Goal: Task Accomplishment & Management: Manage account settings

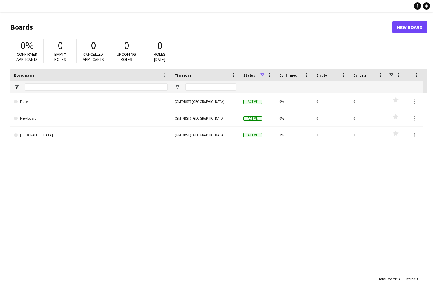
click at [5, 7] on app-icon "Menu" at bounding box center [6, 6] width 5 height 5
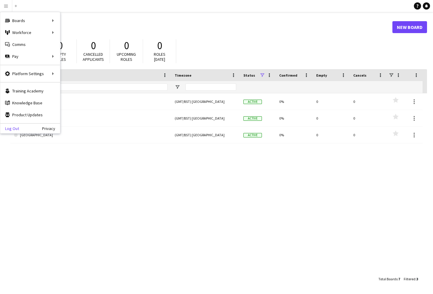
click at [16, 130] on link "Log Out" at bounding box center [9, 128] width 19 height 5
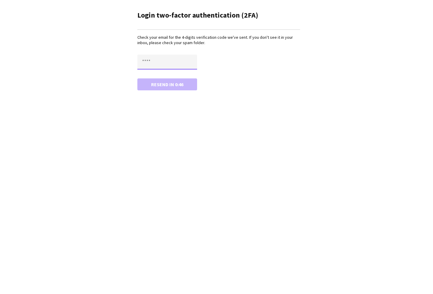
click at [168, 60] on input "text" at bounding box center [167, 62] width 60 height 15
type input "****"
click at [169, 86] on button "Confirm" at bounding box center [167, 84] width 60 height 12
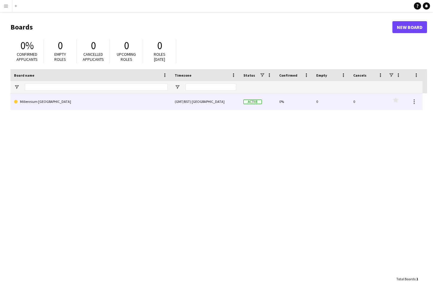
click at [98, 98] on link "Millennium [GEOGRAPHIC_DATA]" at bounding box center [90, 101] width 153 height 17
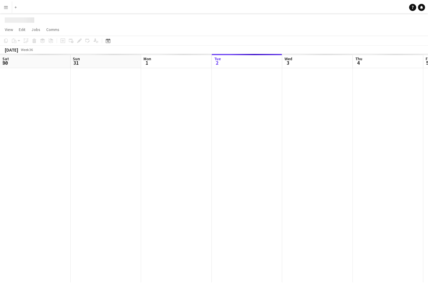
scroll to position [0, 143]
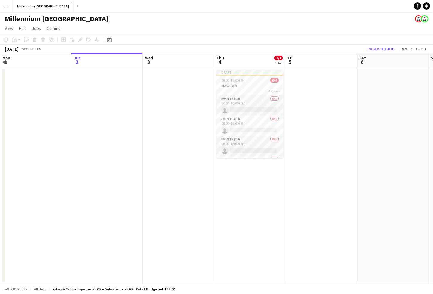
click at [6, 6] on app-icon "Menu" at bounding box center [6, 6] width 5 height 5
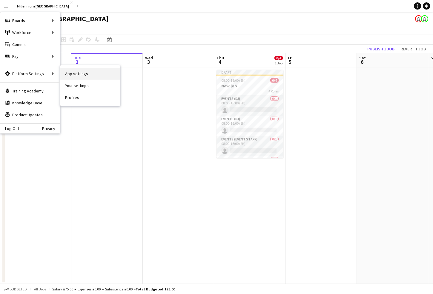
click at [76, 74] on link "App settings" at bounding box center [90, 74] width 60 height 12
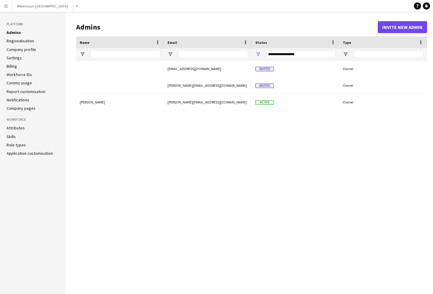
click at [28, 40] on link "Regionalisation" at bounding box center [20, 40] width 27 height 5
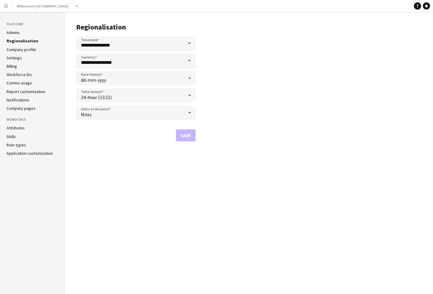
click at [27, 51] on link "Company profile" at bounding box center [22, 49] width 30 height 5
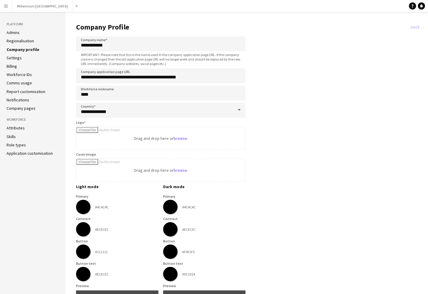
click at [18, 59] on link "Settings" at bounding box center [14, 57] width 15 height 5
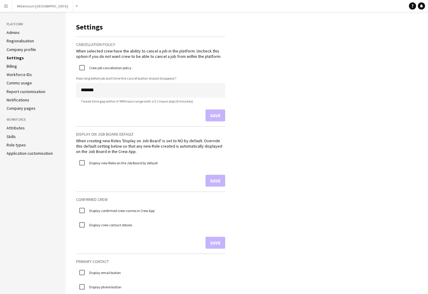
click at [5, 5] on app-icon "Menu" at bounding box center [6, 6] width 5 height 5
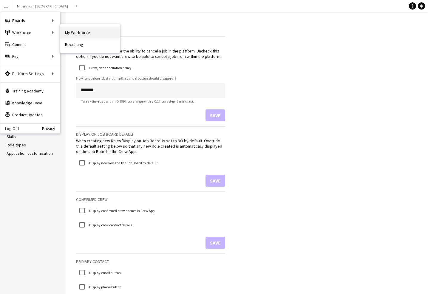
click at [71, 32] on link "My Workforce" at bounding box center [90, 33] width 60 height 12
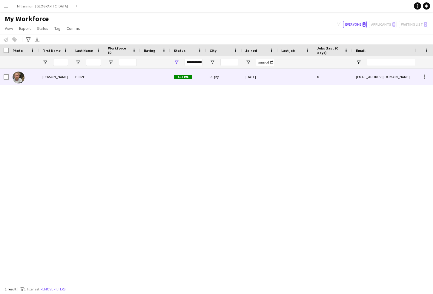
click at [56, 77] on div "[PERSON_NAME]" at bounding box center [55, 77] width 33 height 16
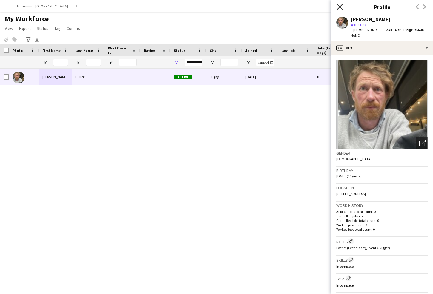
click at [338, 6] on icon "Close pop-in" at bounding box center [340, 7] width 6 height 6
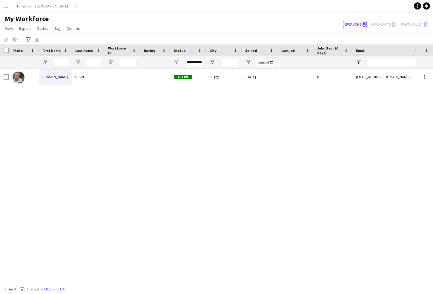
click at [5, 5] on app-icon "Menu" at bounding box center [6, 6] width 5 height 5
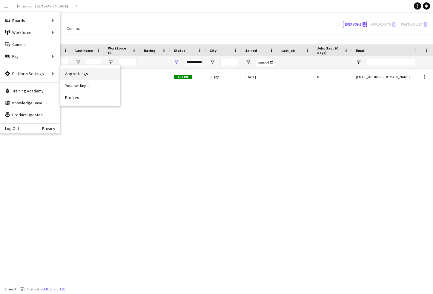
click at [75, 76] on link "App settings" at bounding box center [90, 74] width 60 height 12
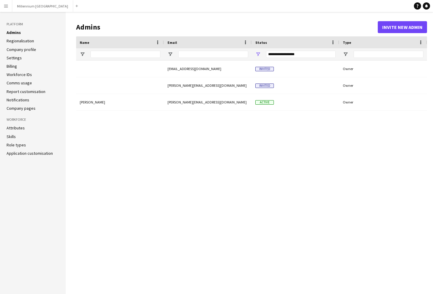
click at [17, 145] on link "Role types" at bounding box center [16, 144] width 19 height 5
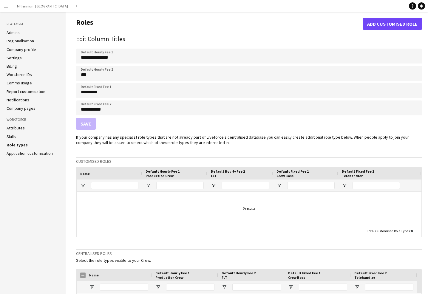
click at [13, 138] on link "Skills" at bounding box center [11, 136] width 9 height 5
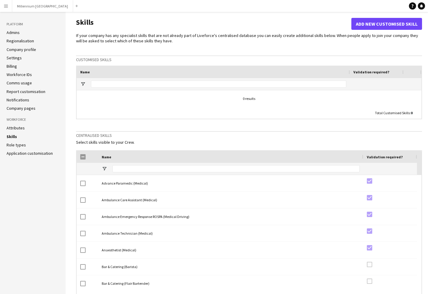
click at [14, 128] on link "Attributes" at bounding box center [16, 127] width 18 height 5
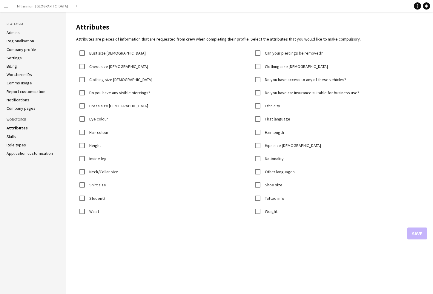
click at [19, 99] on link "Notifications" at bounding box center [18, 99] width 23 height 5
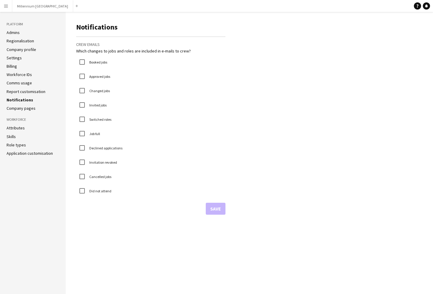
click at [20, 92] on link "Report customisation" at bounding box center [26, 91] width 39 height 5
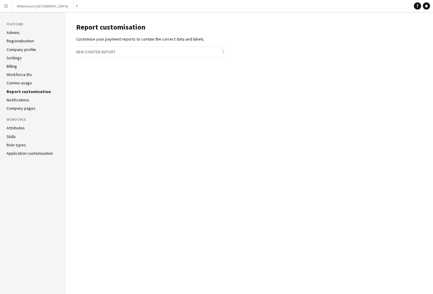
click at [22, 83] on link "Comms usage" at bounding box center [19, 82] width 25 height 5
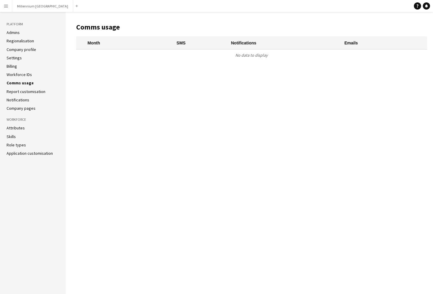
click at [19, 72] on link "Workforce IDs" at bounding box center [19, 74] width 25 height 5
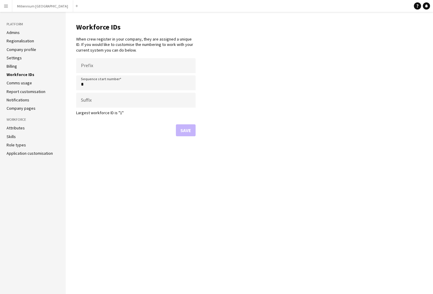
click at [15, 66] on link "Billing" at bounding box center [12, 66] width 10 height 5
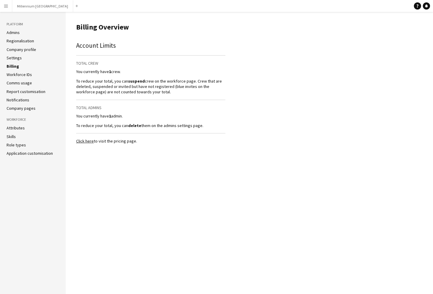
click at [15, 58] on link "Settings" at bounding box center [14, 57] width 15 height 5
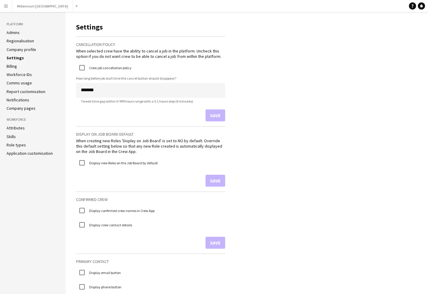
click at [18, 50] on link "Company profile" at bounding box center [22, 49] width 30 height 5
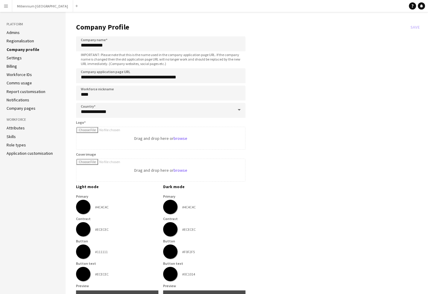
click at [21, 41] on link "Regionalisation" at bounding box center [20, 40] width 27 height 5
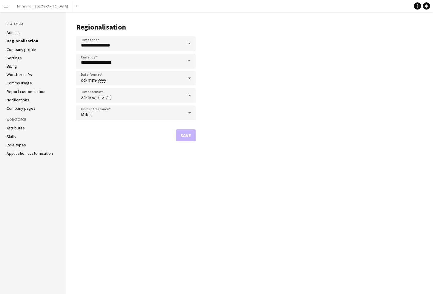
click at [22, 33] on li "Admins" at bounding box center [33, 32] width 53 height 5
click at [10, 32] on link "Admins" at bounding box center [13, 32] width 13 height 5
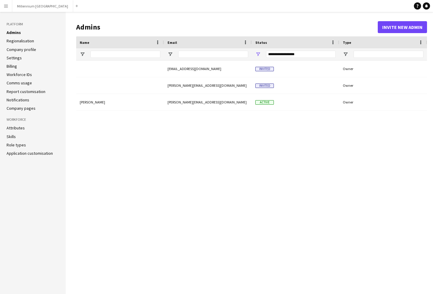
click at [6, 6] on app-icon "Menu" at bounding box center [6, 6] width 5 height 5
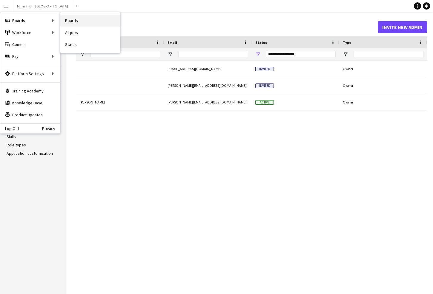
click at [74, 23] on link "Boards" at bounding box center [90, 21] width 60 height 12
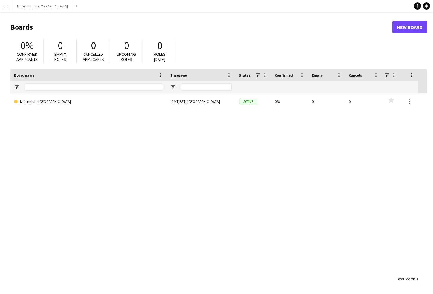
click at [4, 7] on app-icon "Menu" at bounding box center [6, 6] width 5 height 5
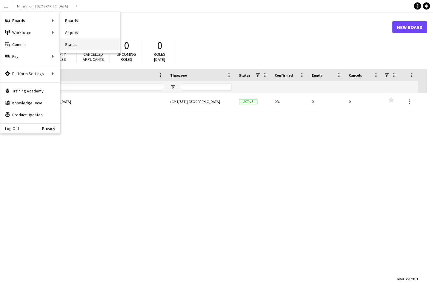
click at [71, 44] on link "Status" at bounding box center [90, 44] width 60 height 12
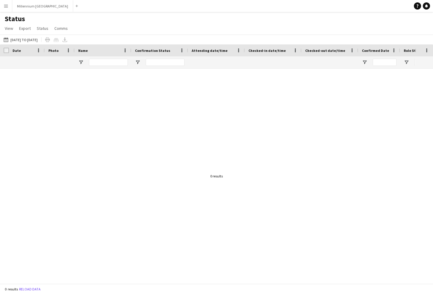
click at [6, 5] on app-icon "Menu" at bounding box center [6, 6] width 5 height 5
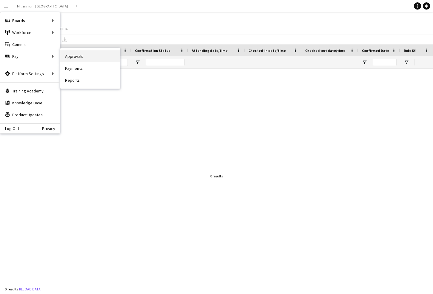
click at [78, 57] on link "Approvals" at bounding box center [90, 56] width 60 height 12
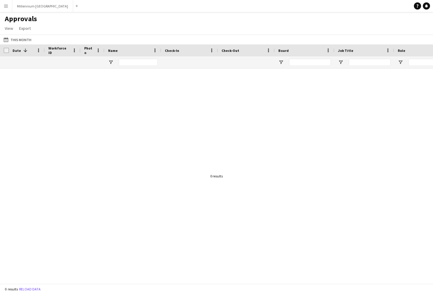
click at [5, 7] on app-icon "Menu" at bounding box center [6, 6] width 5 height 5
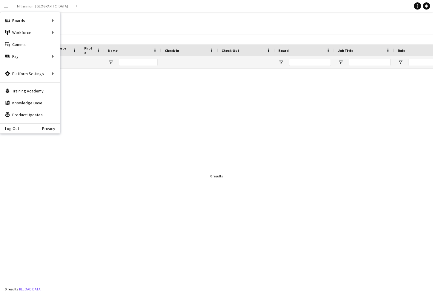
click at [4, 5] on app-icon "Menu" at bounding box center [6, 6] width 5 height 5
click at [78, 34] on link "My Workforce" at bounding box center [90, 33] width 60 height 12
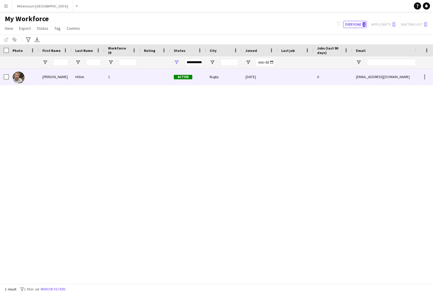
click at [341, 73] on div "0" at bounding box center [332, 77] width 39 height 16
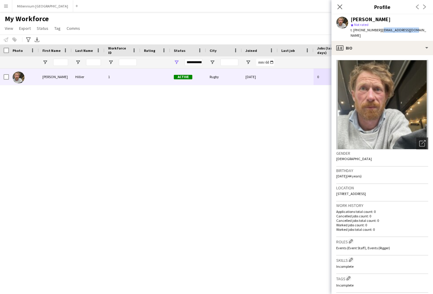
drag, startPoint x: 380, startPoint y: 30, endPoint x: 415, endPoint y: 32, distance: 34.7
click at [415, 32] on div "[PERSON_NAME] star Not rated t. [PHONE_NUMBER] | [EMAIL_ADDRESS][DOMAIN_NAME]" at bounding box center [381, 27] width 101 height 27
copy span "[EMAIL_ADDRESS][DOMAIN_NAME]"
click at [341, 7] on icon "Close pop-in" at bounding box center [340, 7] width 6 height 6
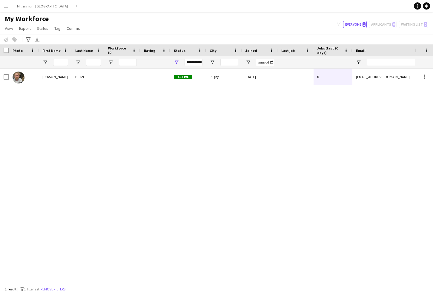
click at [7, 7] on app-icon "Menu" at bounding box center [6, 6] width 5 height 5
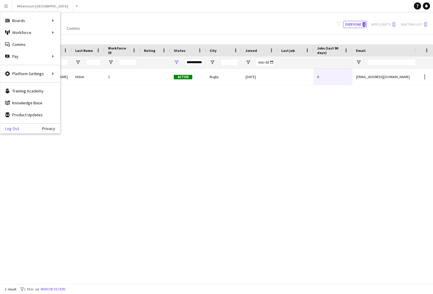
click at [17, 129] on link "Log Out" at bounding box center [9, 128] width 19 height 5
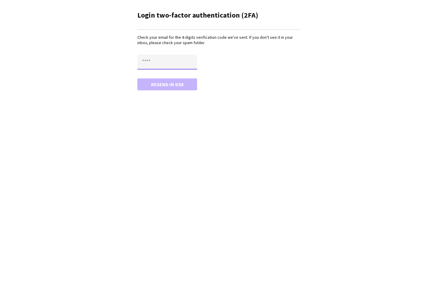
click at [152, 61] on input "text" at bounding box center [167, 62] width 60 height 15
type input "****"
click at [166, 87] on button "Confirm" at bounding box center [167, 84] width 60 height 12
